Goal: Book appointment/travel/reservation

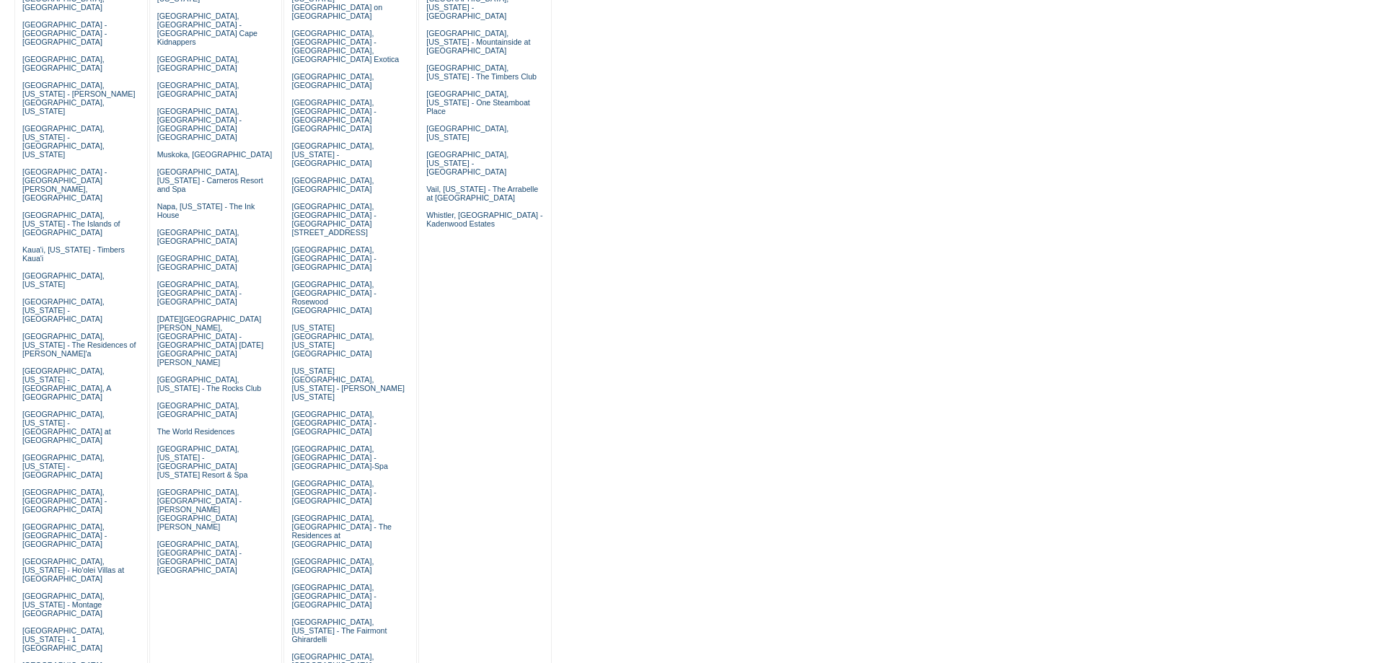
scroll to position [385, 0]
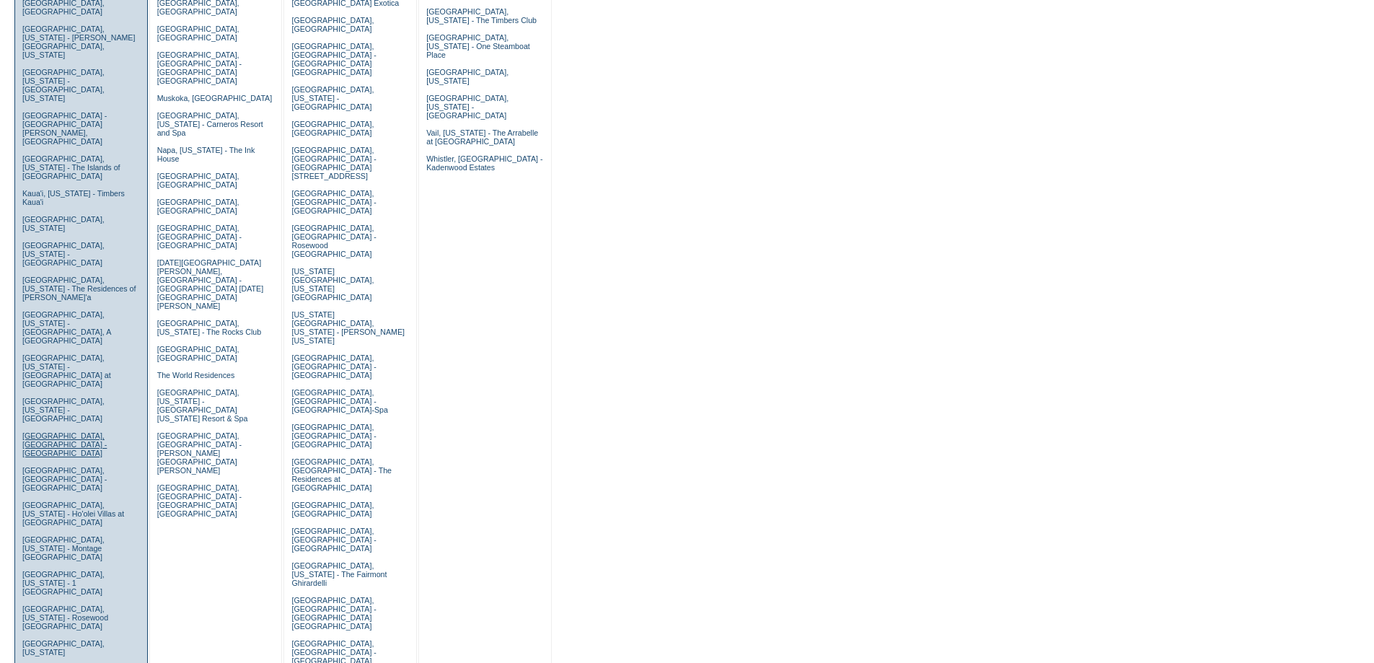
click at [35, 431] on link "Los Cabos, Mexico - Esperanza" at bounding box center [64, 444] width 84 height 26
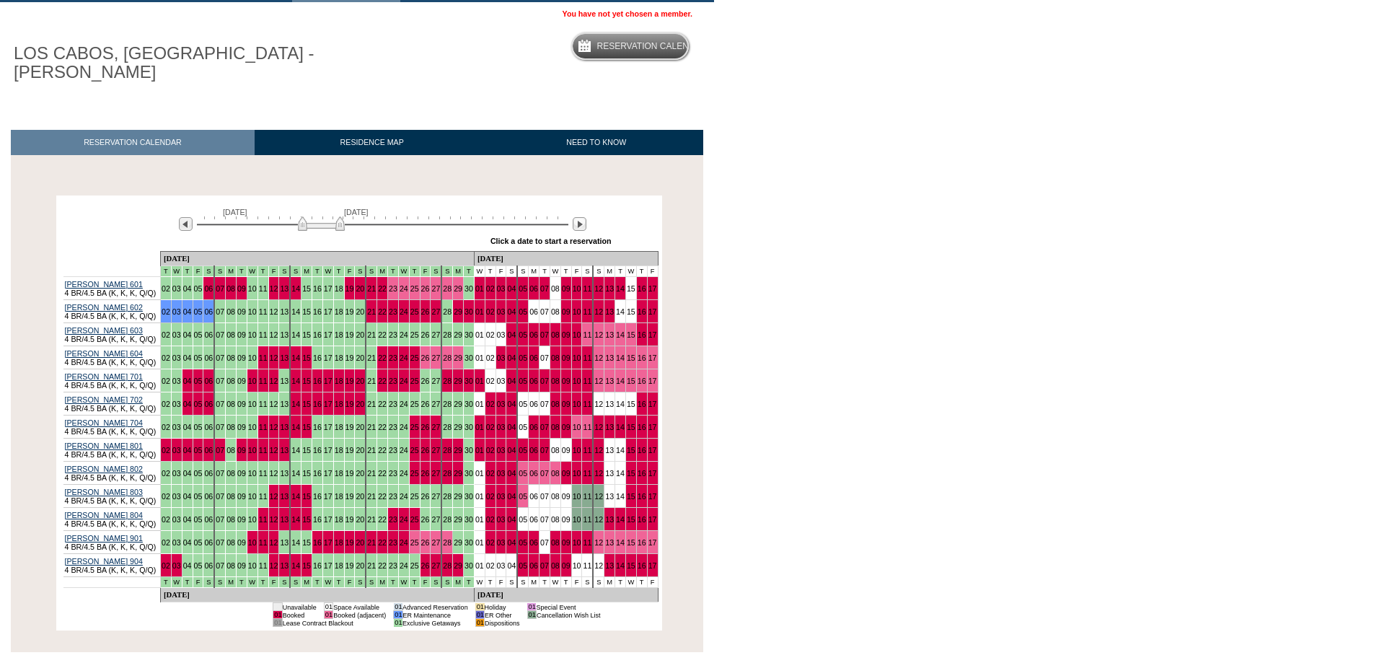
scroll to position [96, 0]
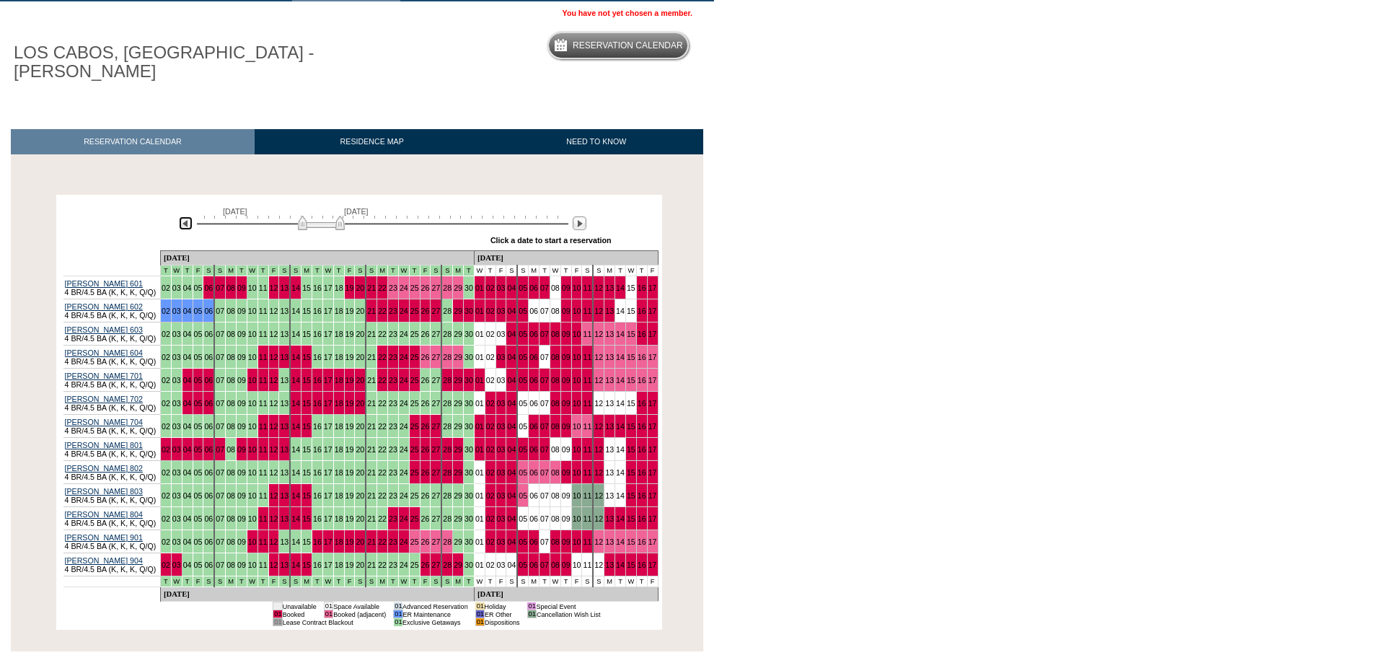
click at [189, 216] on img at bounding box center [186, 223] width 14 height 14
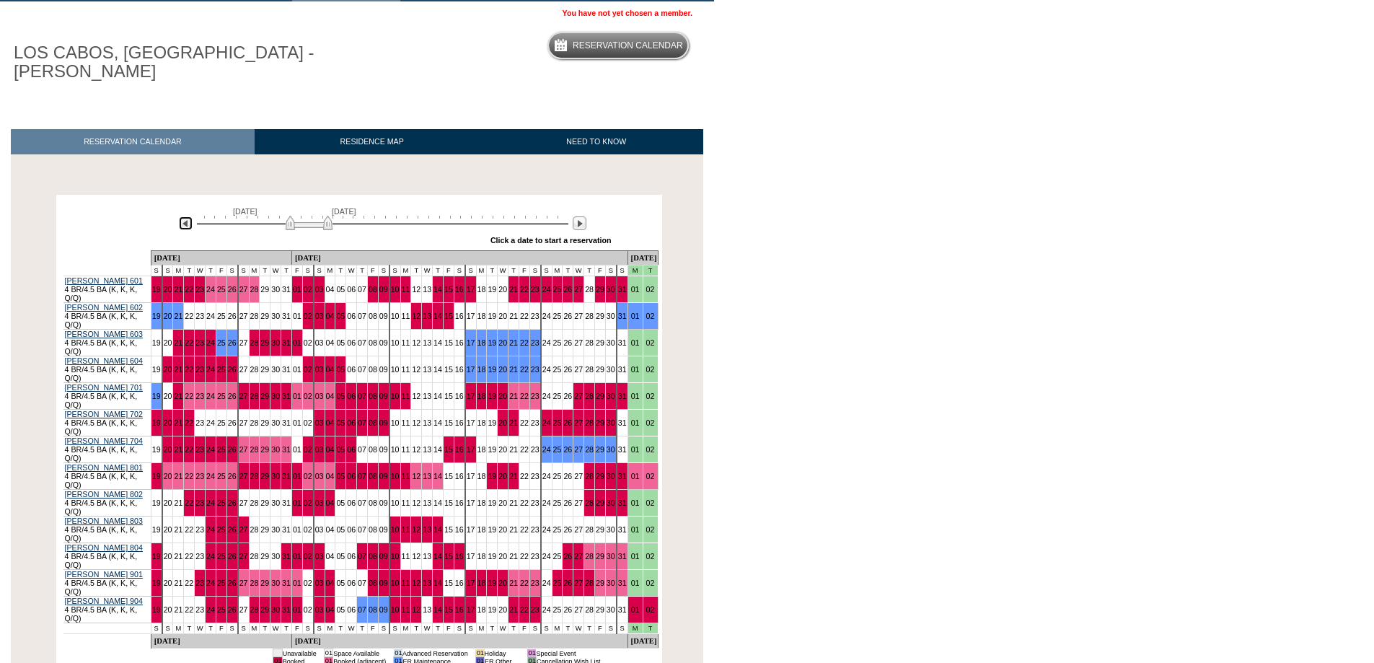
click at [189, 216] on img at bounding box center [186, 223] width 14 height 14
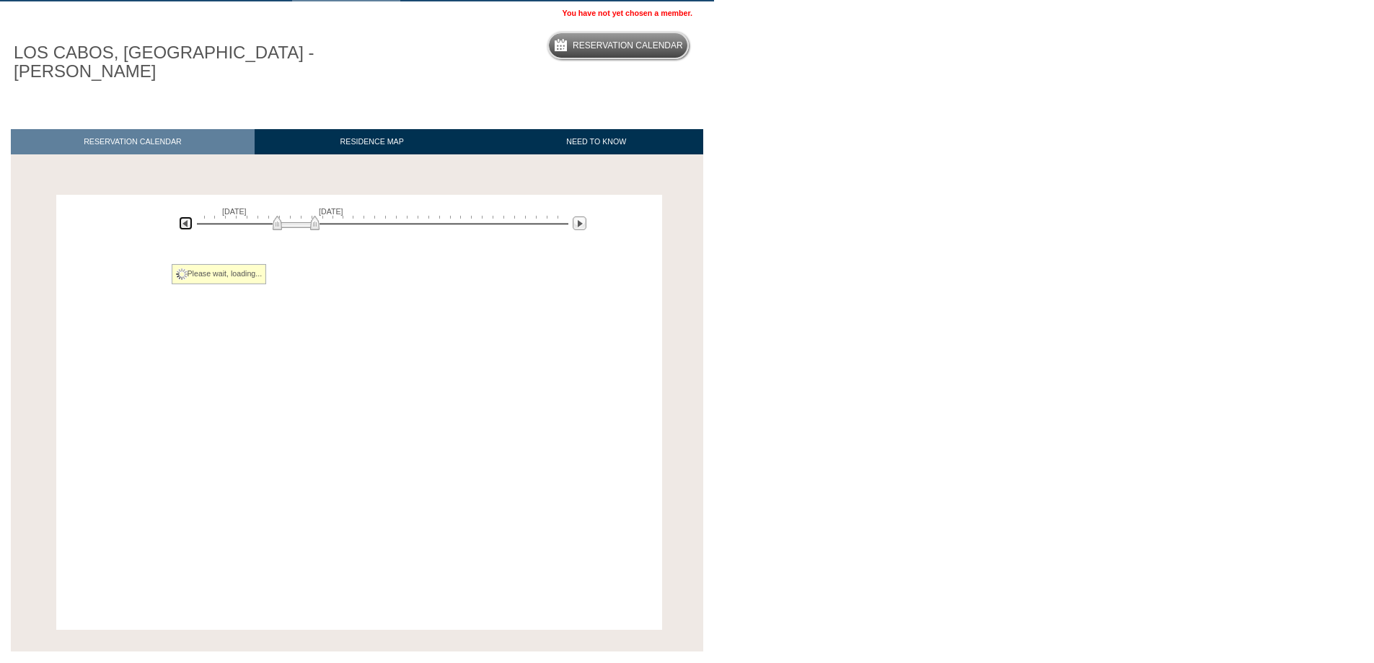
click at [189, 216] on img at bounding box center [186, 223] width 14 height 14
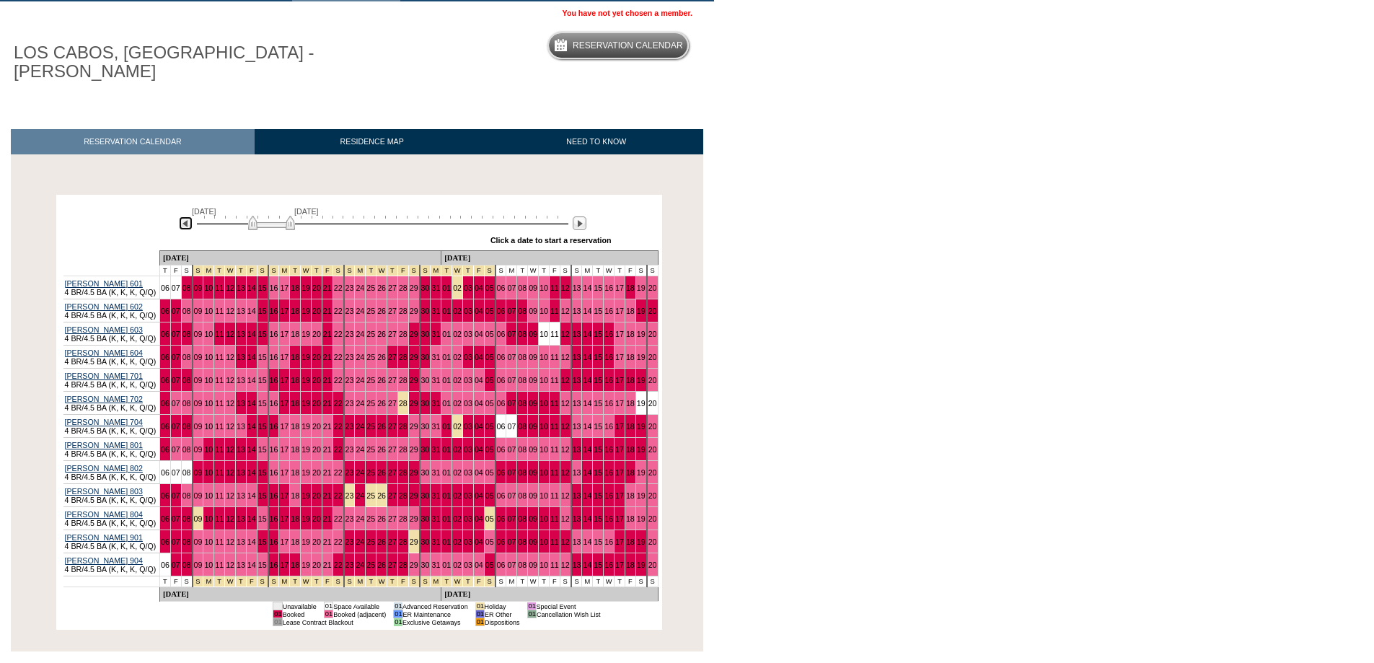
click at [189, 216] on img at bounding box center [186, 223] width 14 height 14
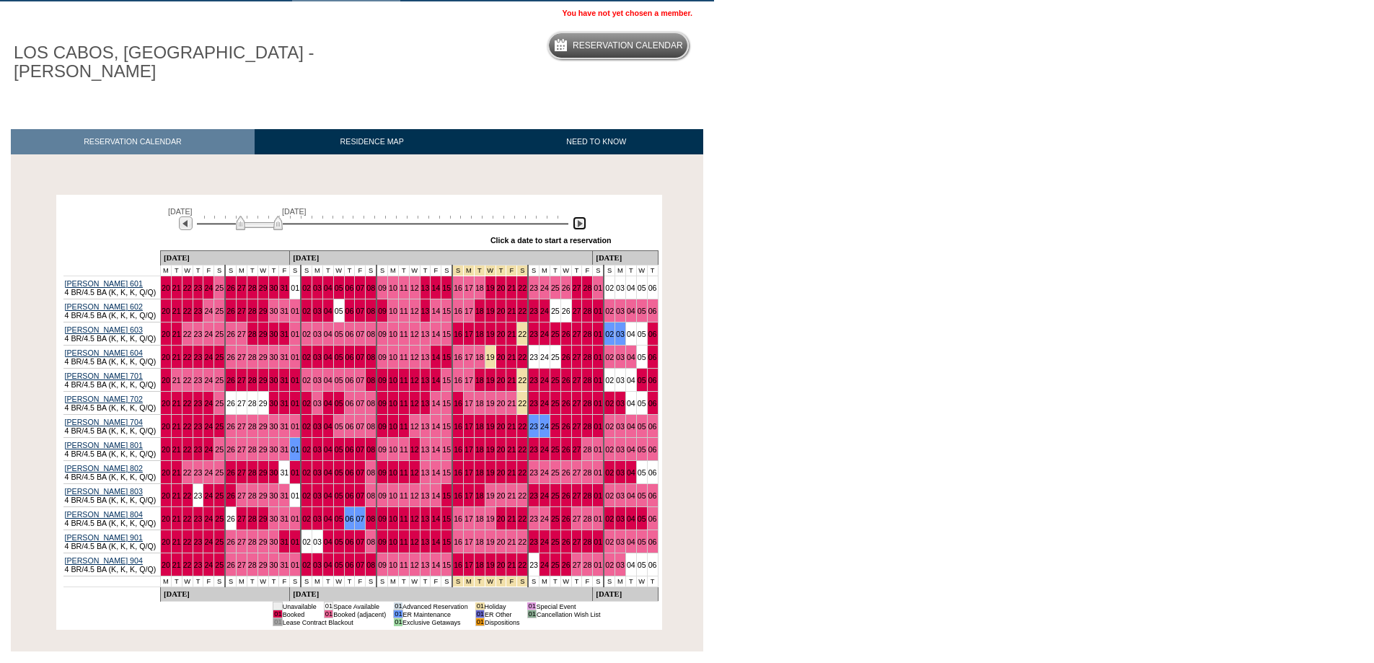
click at [580, 216] on img at bounding box center [580, 223] width 14 height 14
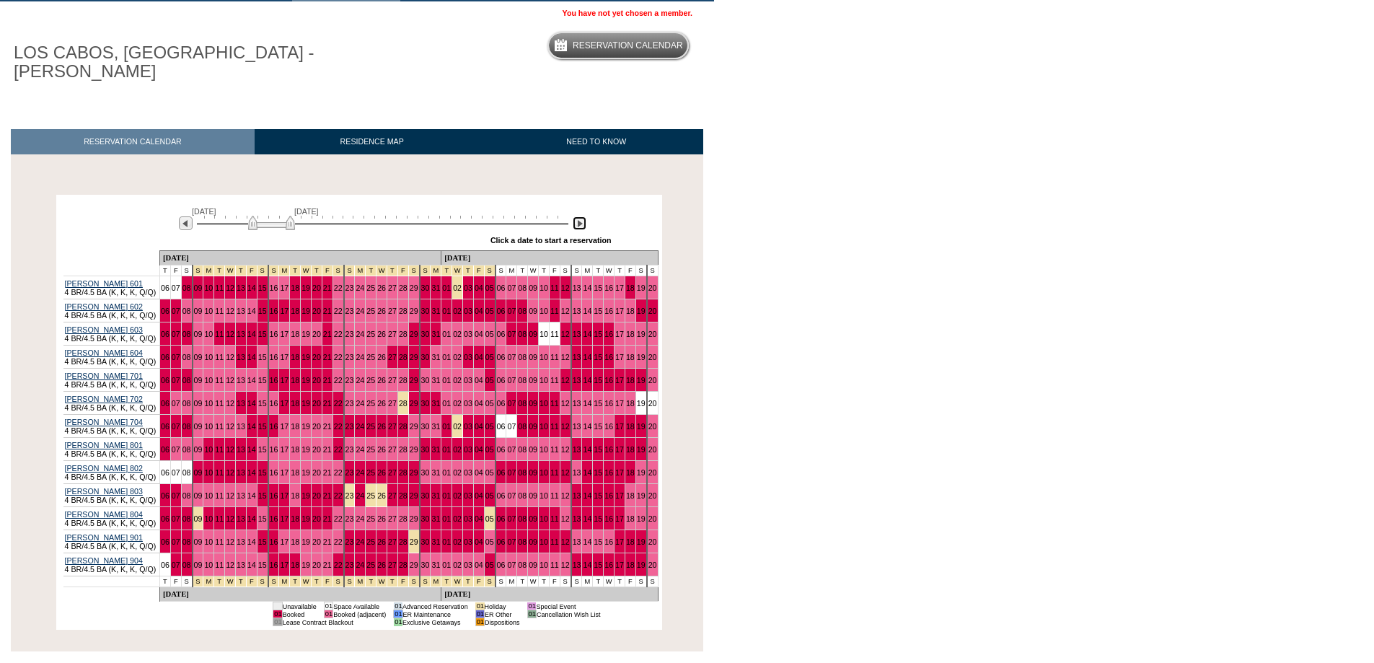
click at [580, 216] on img at bounding box center [580, 223] width 14 height 14
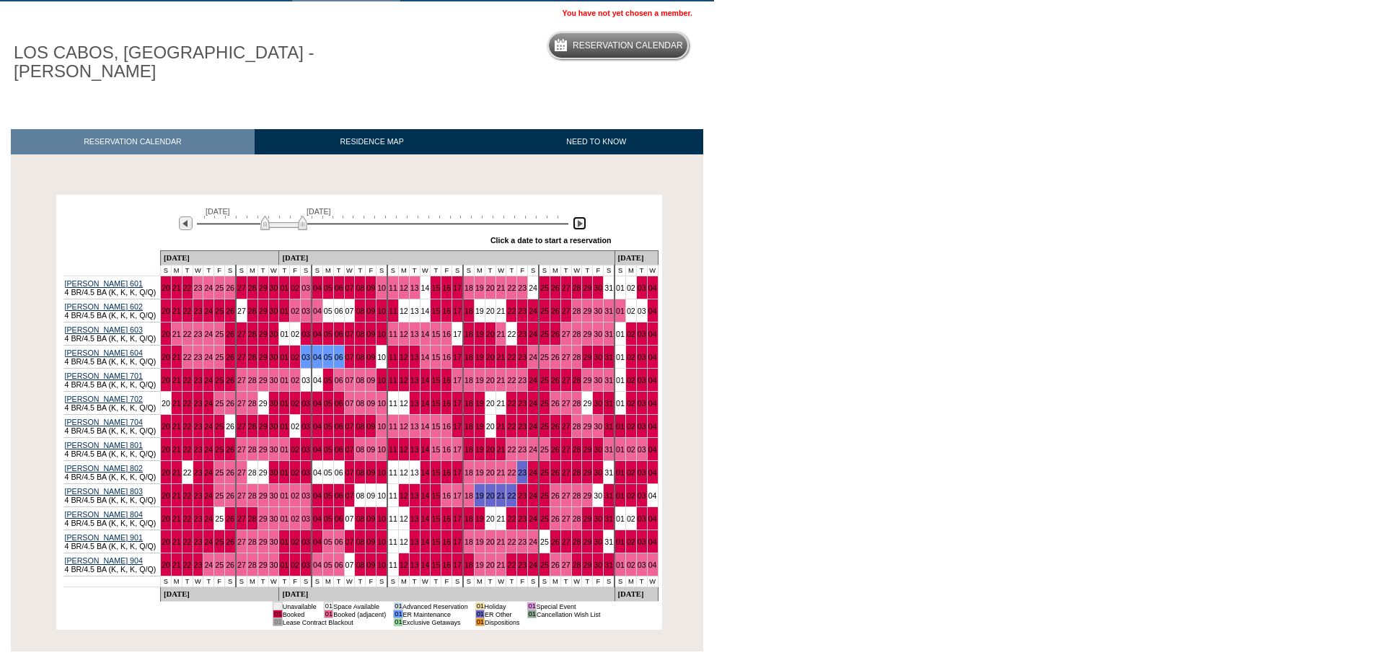
click at [580, 216] on img at bounding box center [580, 223] width 14 height 14
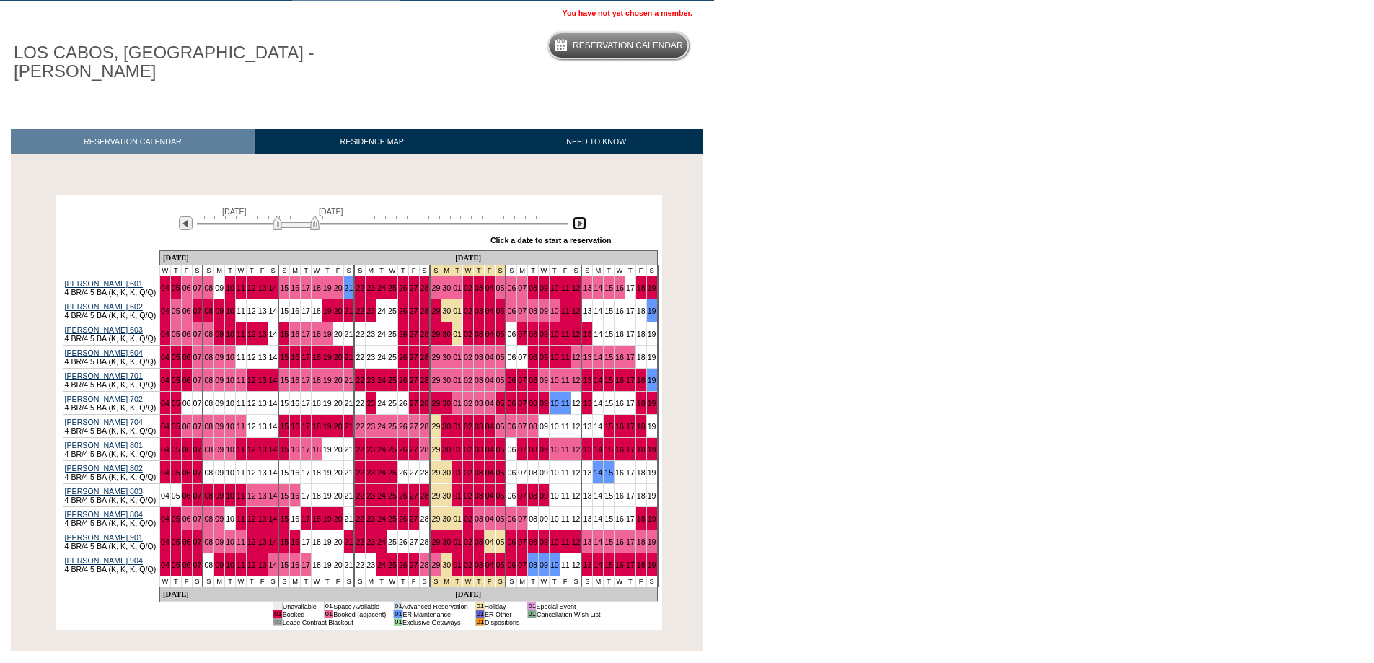
click at [580, 216] on img at bounding box center [580, 223] width 14 height 14
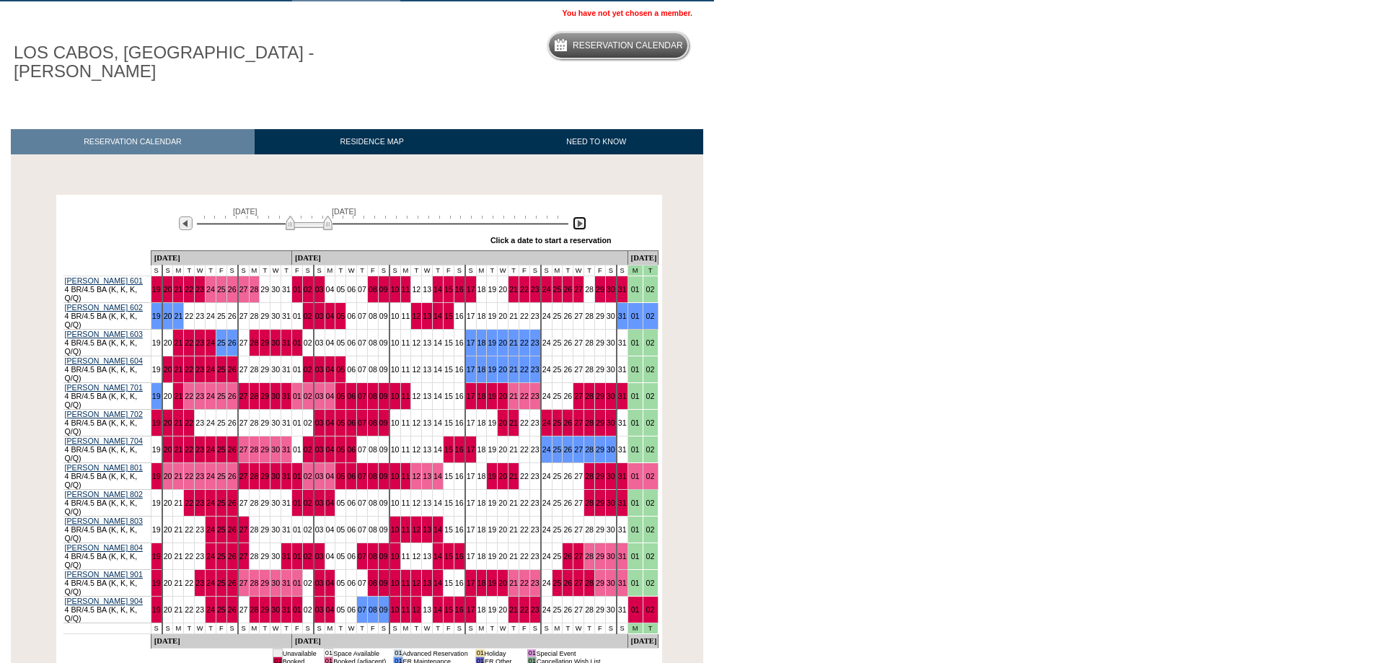
click at [580, 216] on img at bounding box center [580, 223] width 14 height 14
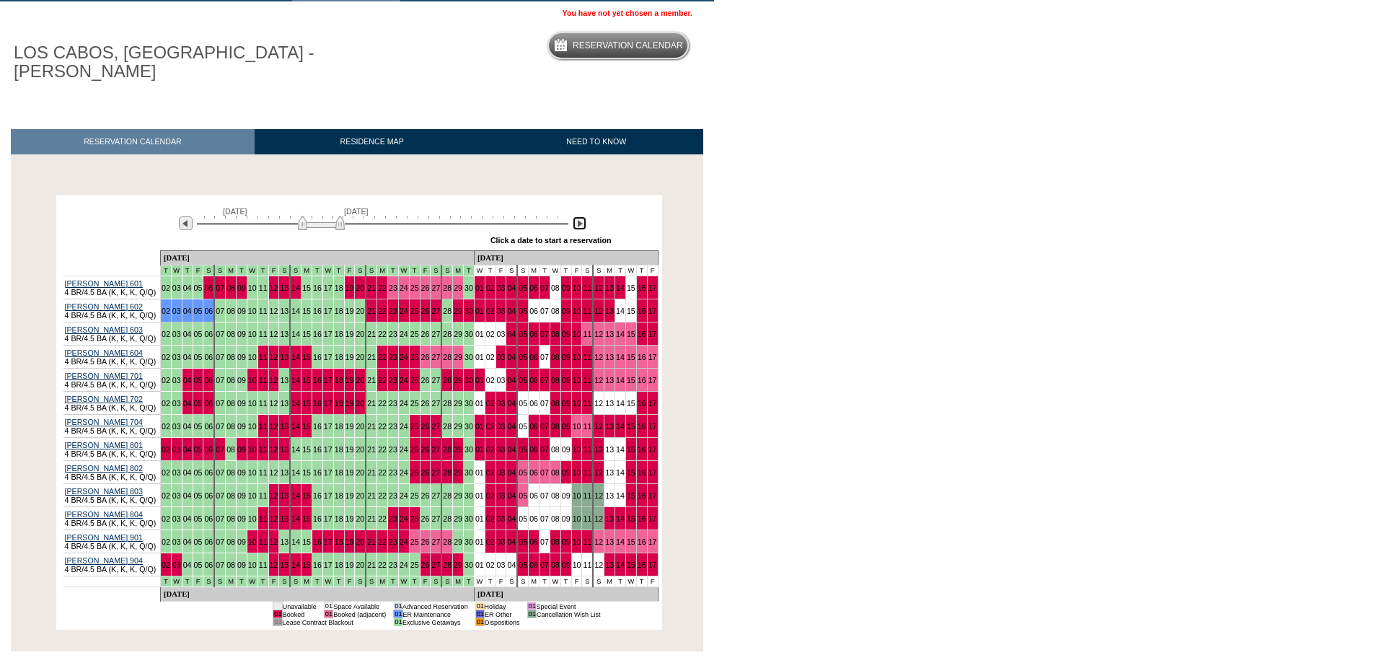
click at [580, 216] on img at bounding box center [580, 223] width 14 height 14
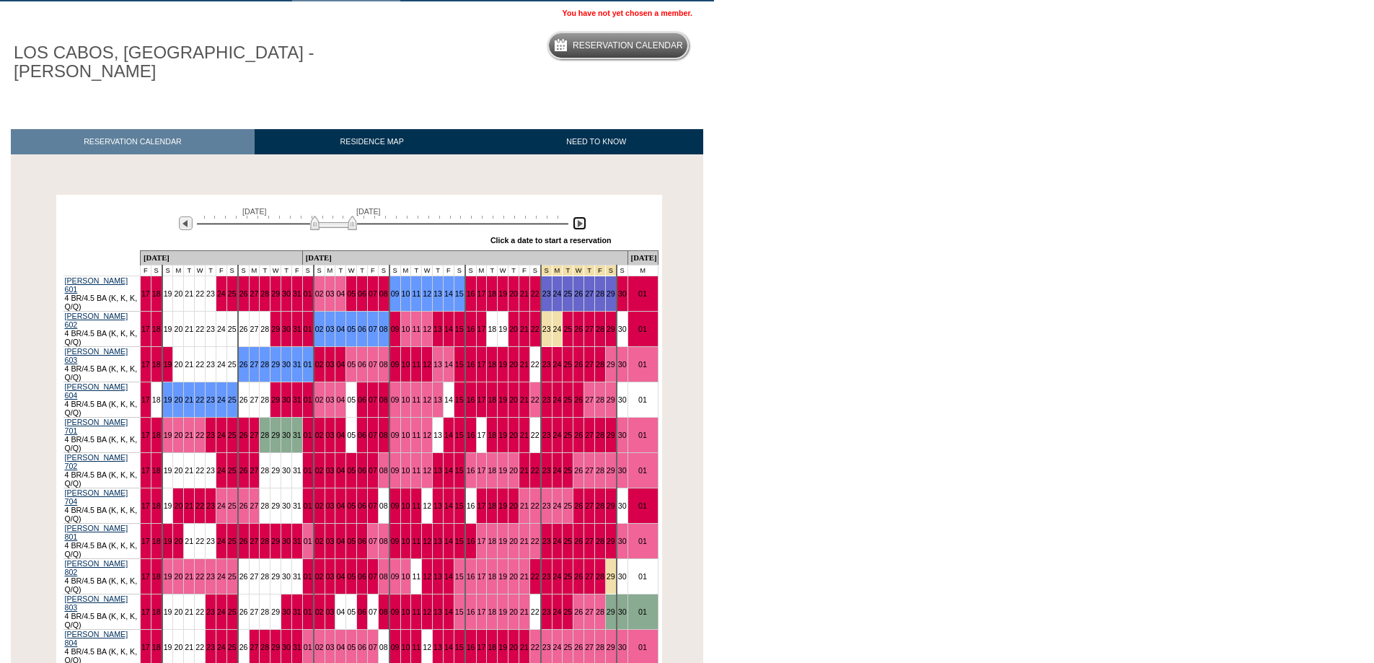
click at [580, 216] on img at bounding box center [580, 223] width 14 height 14
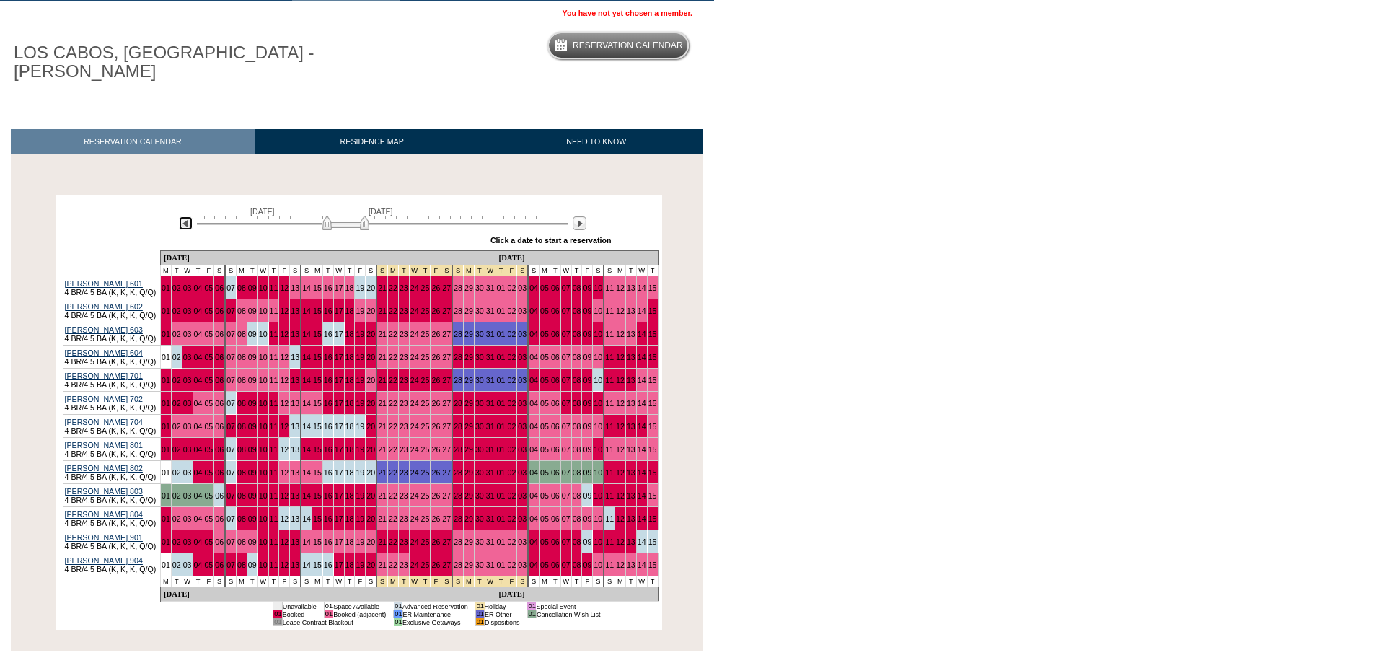
click at [184, 216] on img at bounding box center [186, 223] width 14 height 14
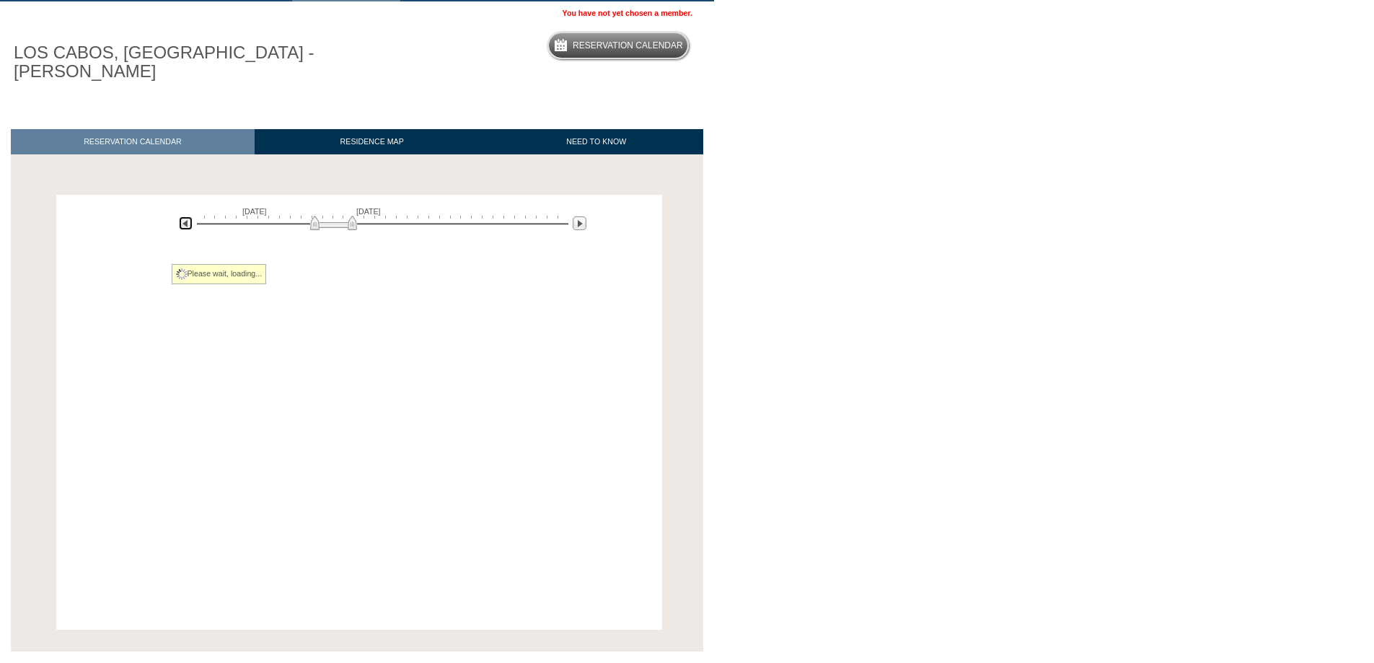
click at [184, 216] on img at bounding box center [186, 223] width 14 height 14
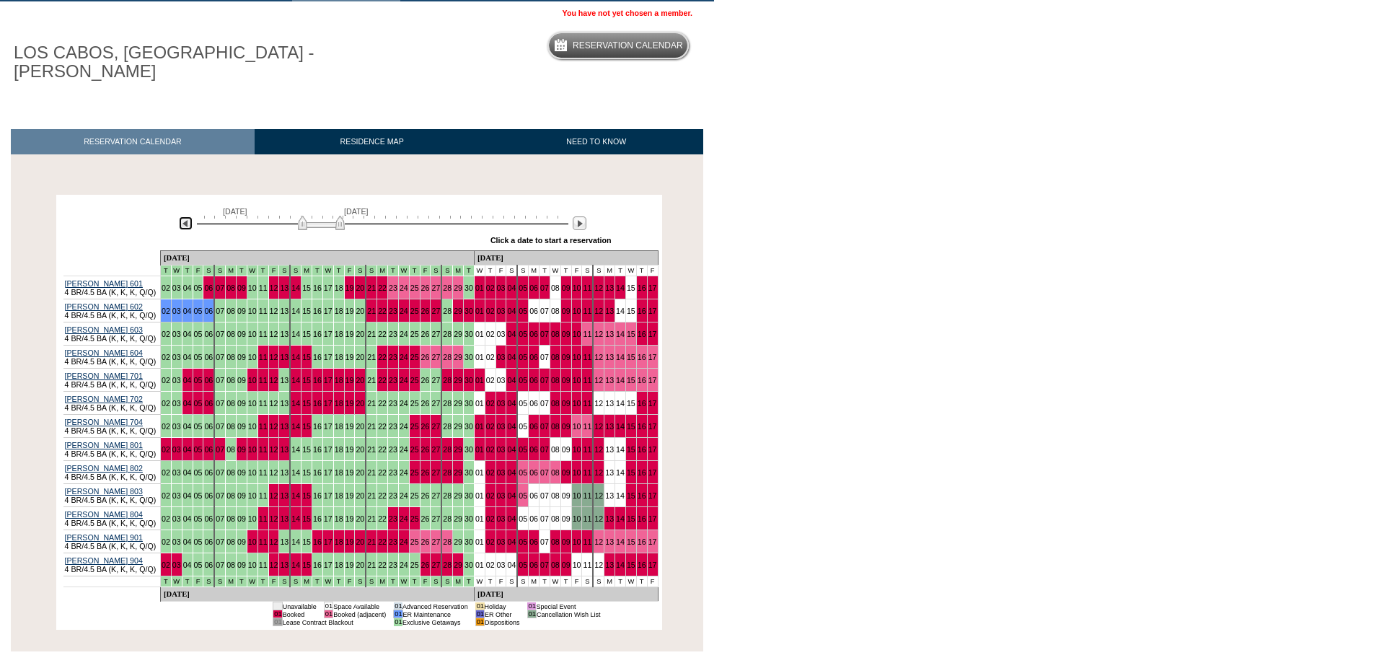
click at [184, 216] on img at bounding box center [186, 223] width 14 height 14
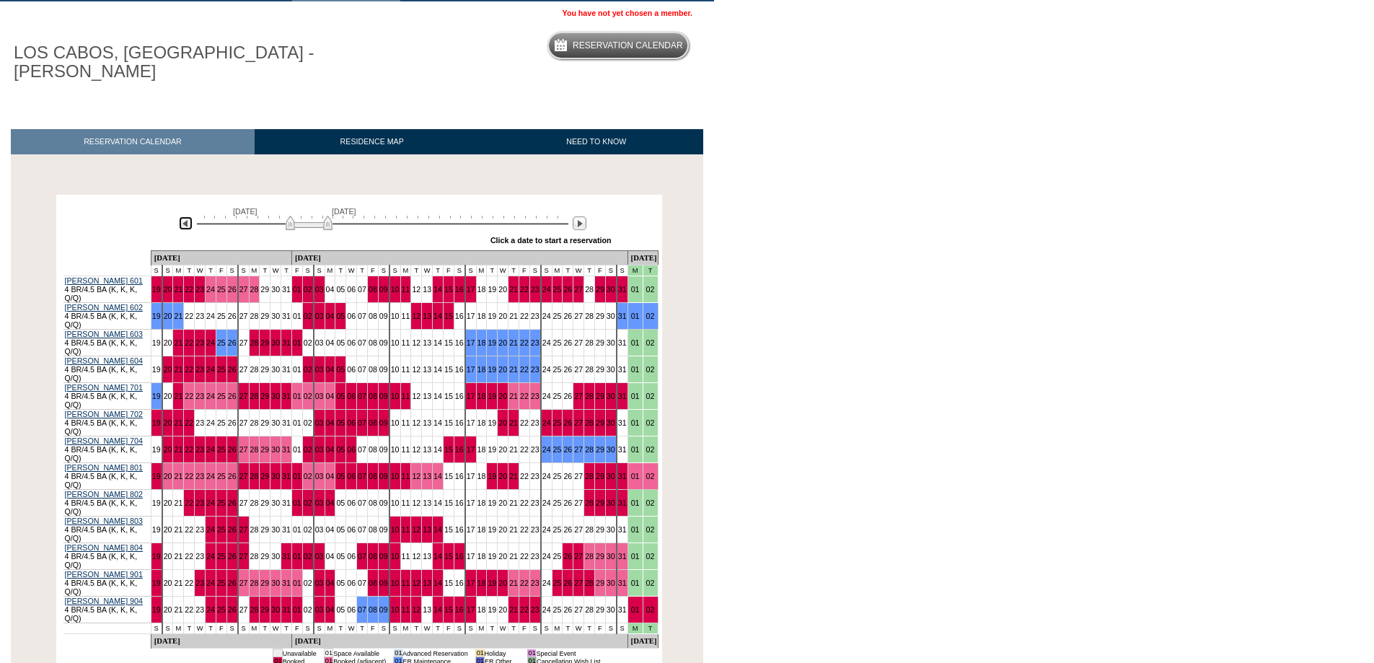
click at [184, 216] on img at bounding box center [186, 223] width 14 height 14
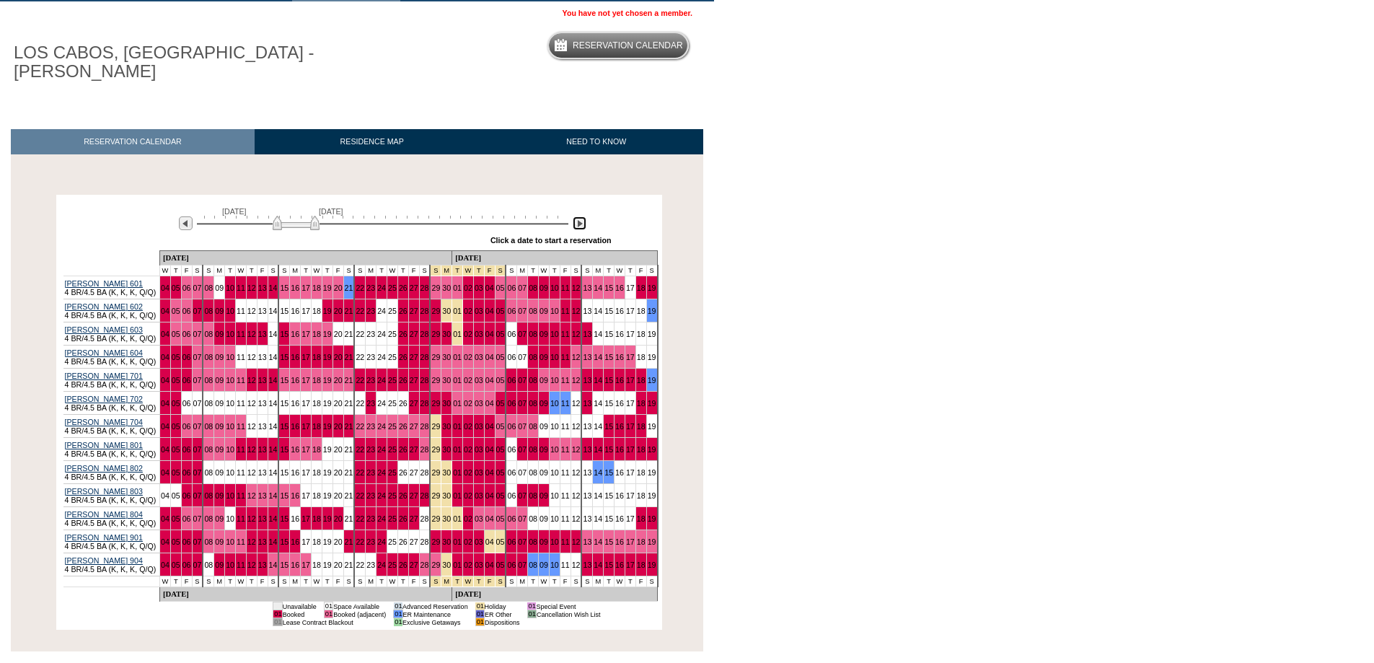
click at [578, 216] on img at bounding box center [580, 223] width 14 height 14
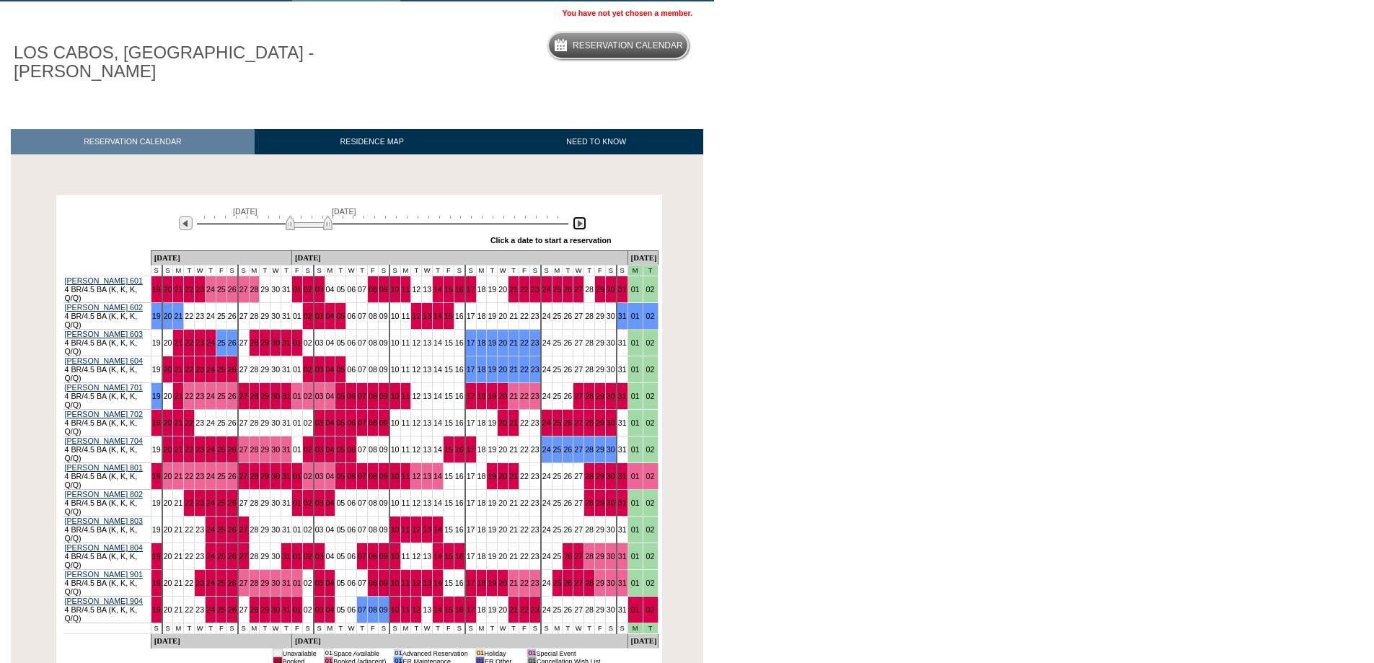
click at [577, 216] on img at bounding box center [580, 223] width 14 height 14
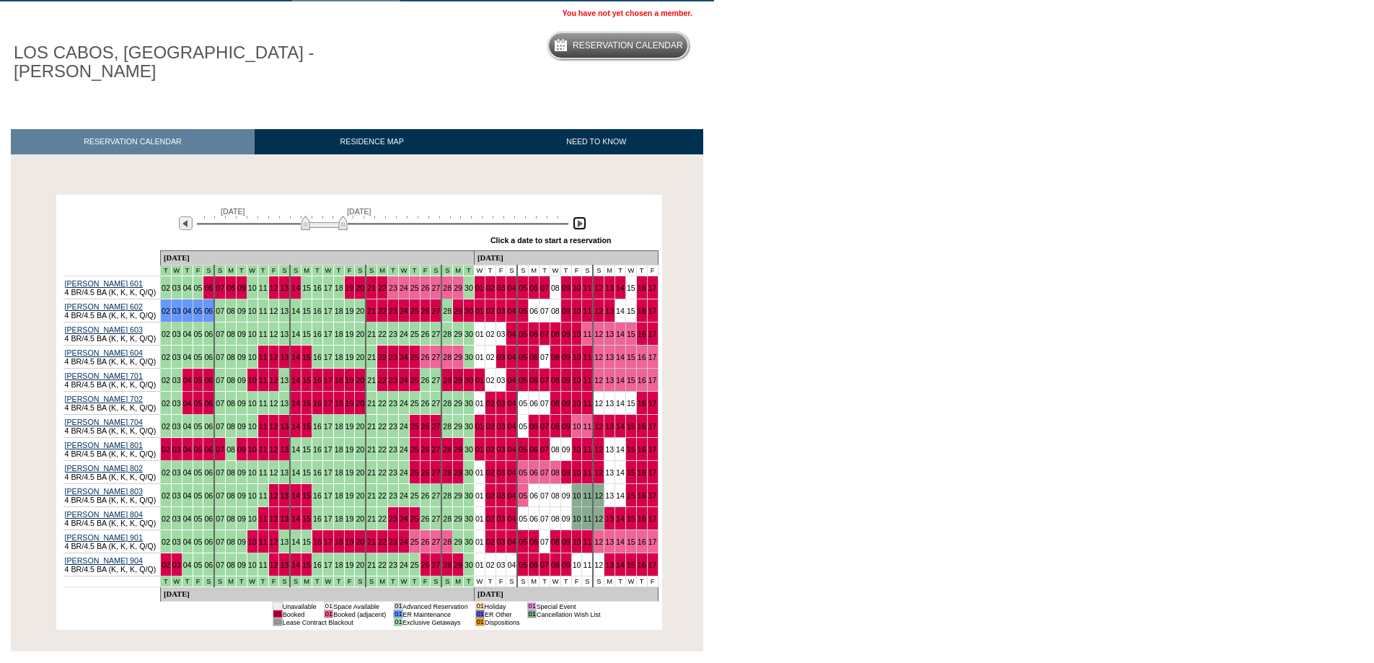
click at [341, 216] on img at bounding box center [324, 223] width 47 height 14
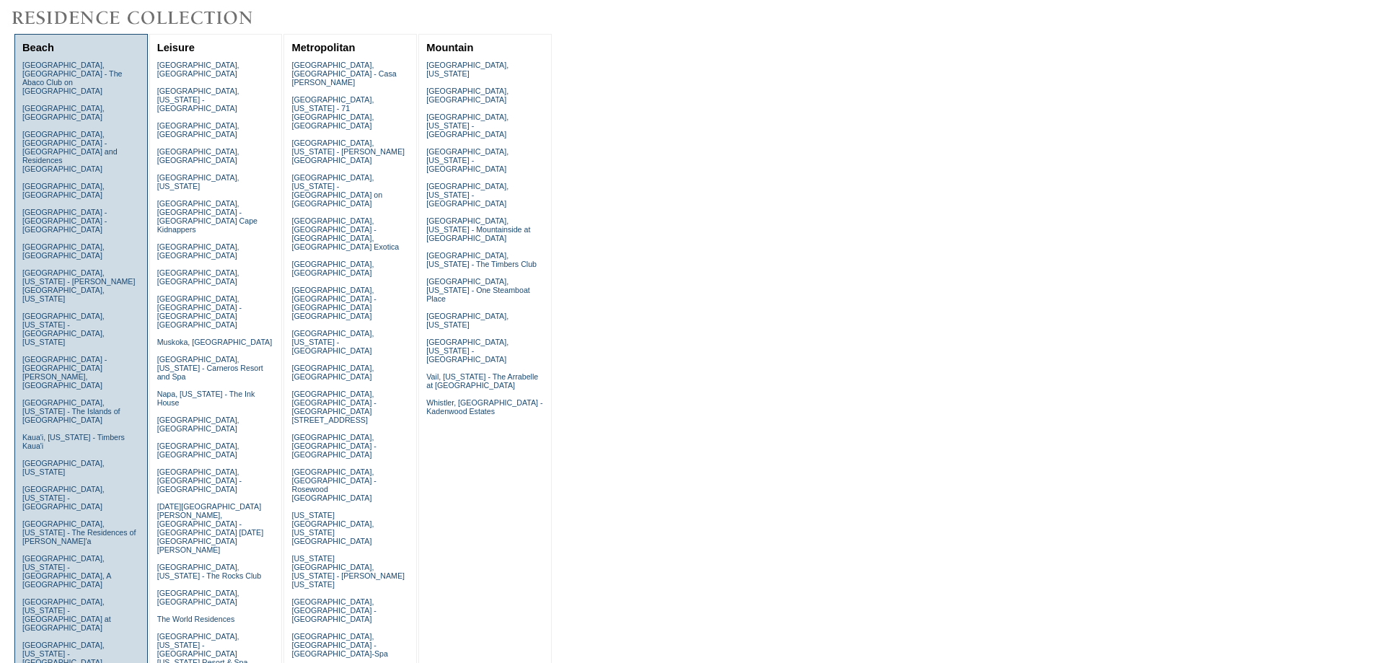
scroll to position [96, 0]
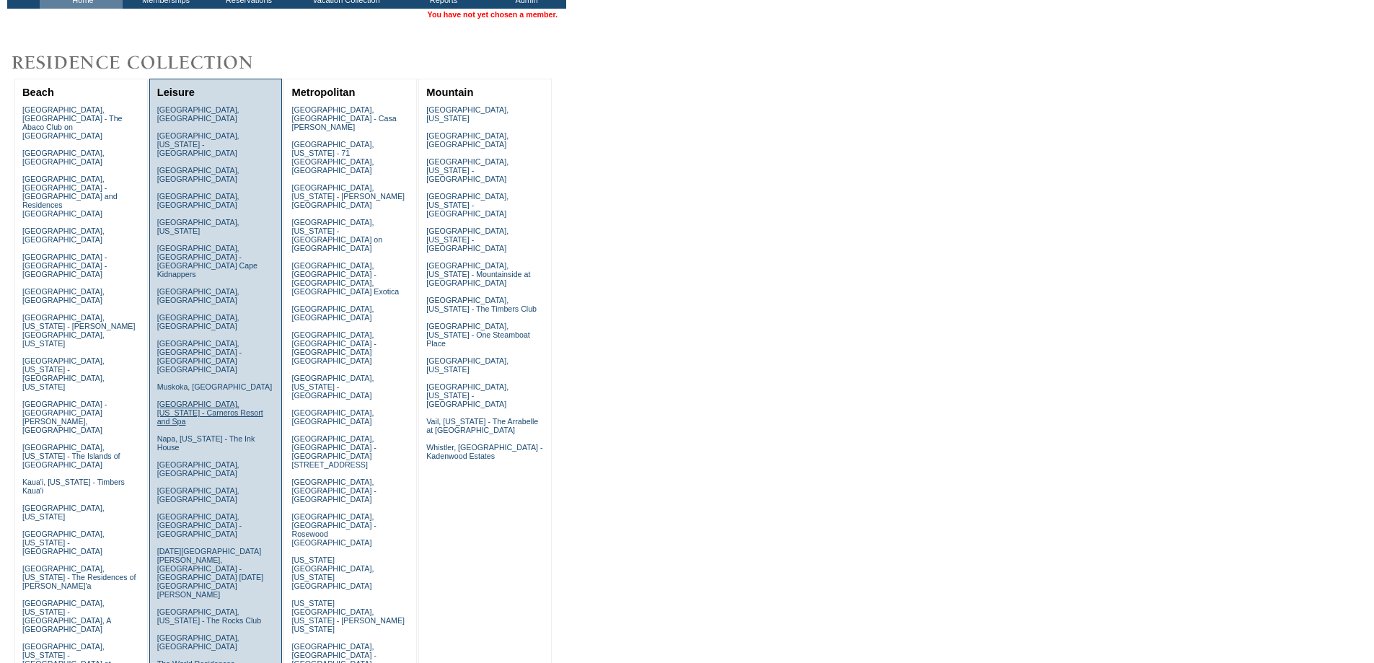
click at [180, 400] on link "[GEOGRAPHIC_DATA], [US_STATE] - Carneros Resort and Spa" at bounding box center [210, 413] width 106 height 26
